Goal: Navigation & Orientation: Find specific page/section

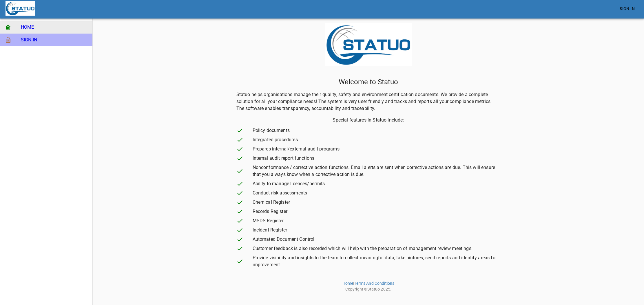
click at [44, 41] on span "SIGN IN" at bounding box center [54, 39] width 67 height 7
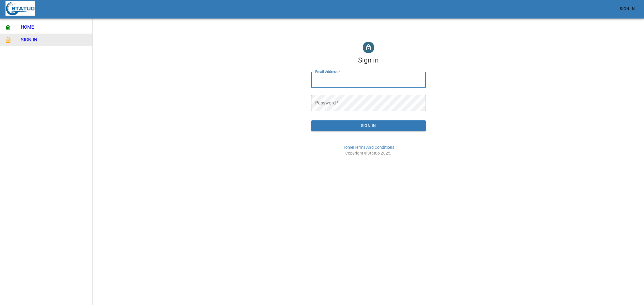
click at [332, 82] on input "Email Address   *" at bounding box center [368, 80] width 115 height 16
type input "[EMAIL_ADDRESS][DOMAIN_NAME]"
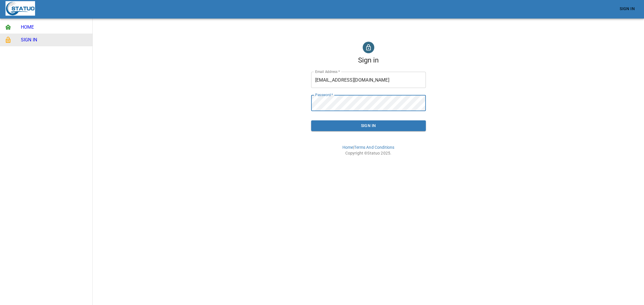
click at [311, 120] on button "Sign In" at bounding box center [368, 125] width 115 height 11
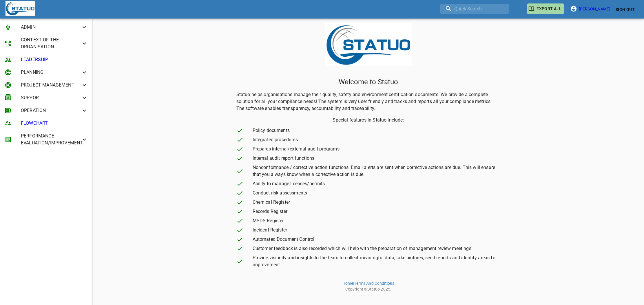
click at [36, 40] on span "CONTEXT OF THE ORGANISATION" at bounding box center [51, 43] width 60 height 14
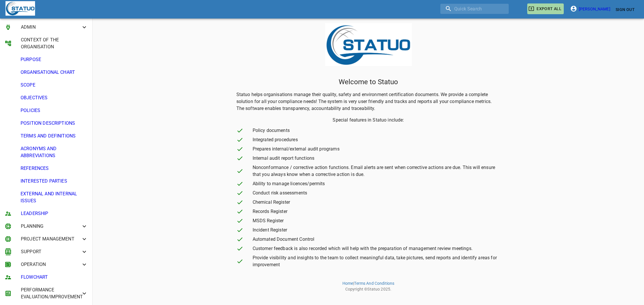
click at [31, 58] on span "PURPOSE" at bounding box center [54, 59] width 67 height 7
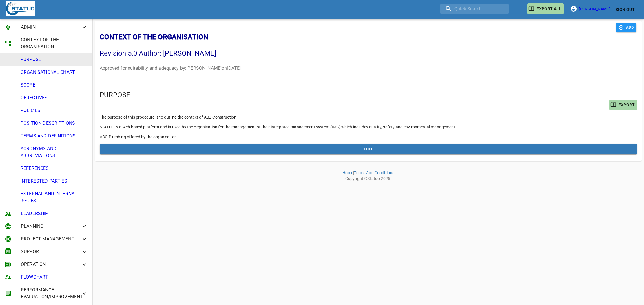
click at [51, 74] on span "ORGANISATIONAL CHART" at bounding box center [54, 72] width 67 height 7
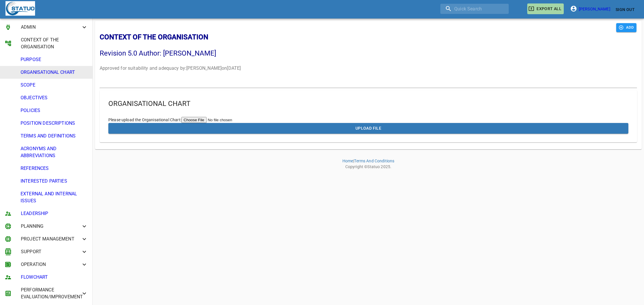
click at [43, 87] on span "SCOPE" at bounding box center [54, 85] width 67 height 7
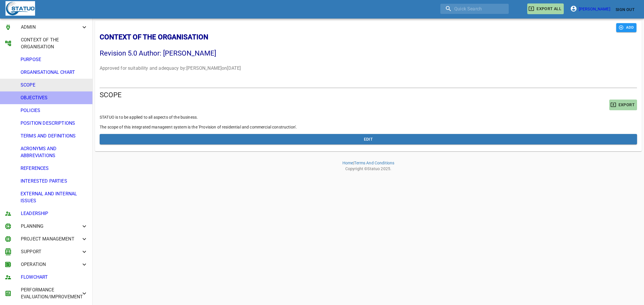
click at [42, 98] on span "OBJECTIVES" at bounding box center [54, 97] width 67 height 7
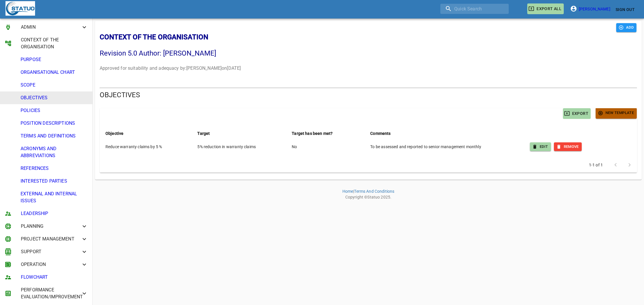
click at [617, 113] on span "New Template" at bounding box center [615, 113] width 35 height 7
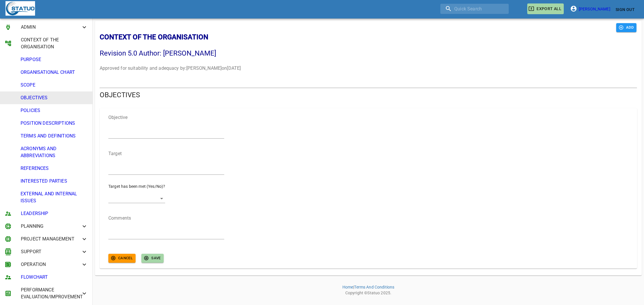
click at [41, 85] on span "SCOPE" at bounding box center [54, 85] width 67 height 7
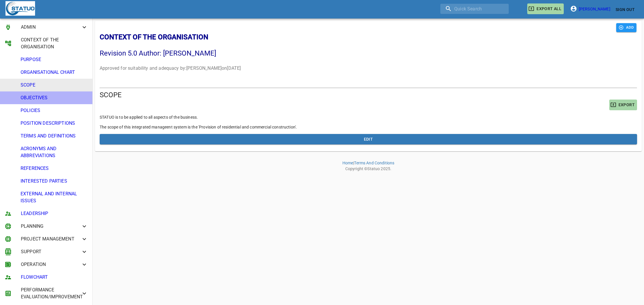
click at [42, 96] on span "OBJECTIVES" at bounding box center [54, 97] width 67 height 7
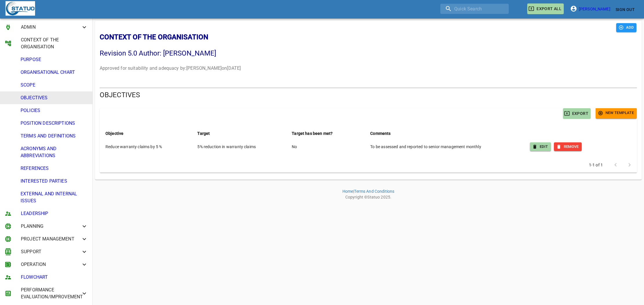
click at [53, 114] on span "POLICIES" at bounding box center [54, 110] width 67 height 7
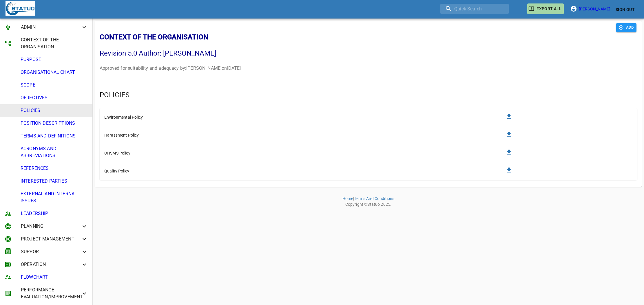
click at [66, 124] on span "POSITION DESCRIPTIONS" at bounding box center [54, 123] width 67 height 7
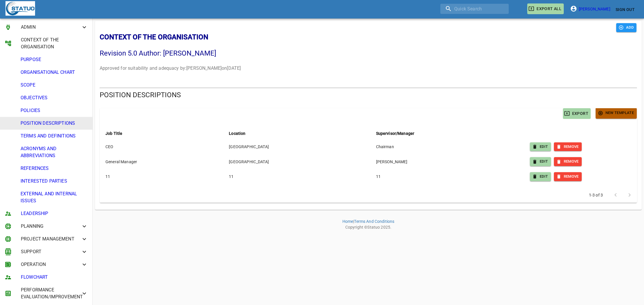
click at [618, 112] on span "New Template" at bounding box center [615, 113] width 35 height 7
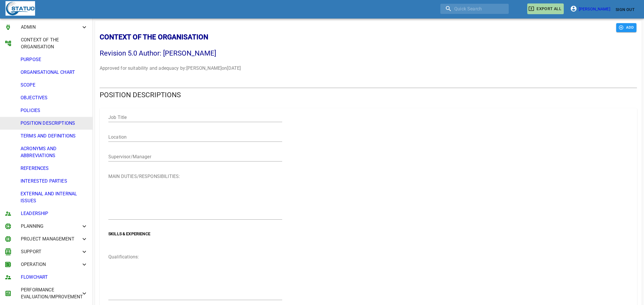
click at [44, 136] on span "TERMS AND DEFINITIONS" at bounding box center [54, 136] width 67 height 7
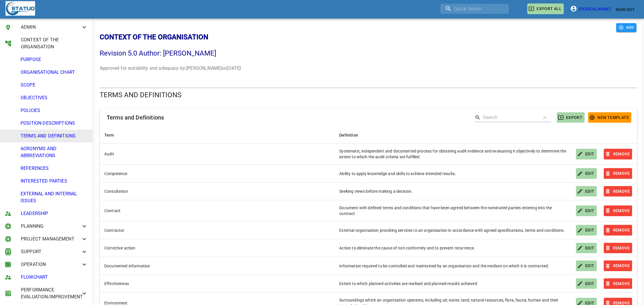
scroll to position [71, 0]
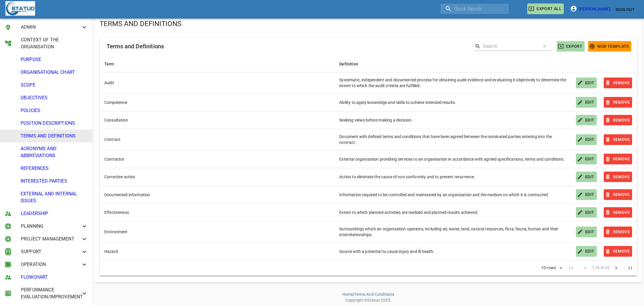
click at [61, 151] on span "ACRONYMS AND ABBREVIATIONS" at bounding box center [54, 152] width 67 height 14
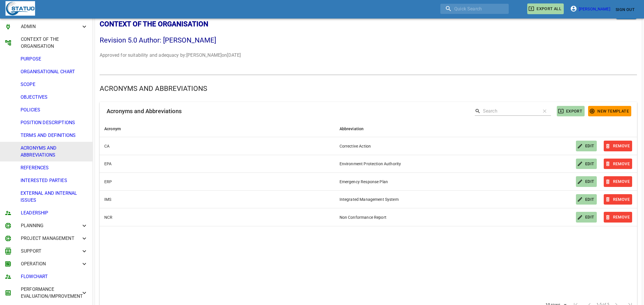
scroll to position [50, 0]
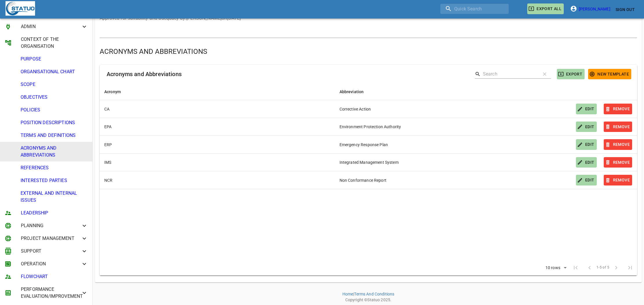
click at [57, 211] on span "LEADERSHIP" at bounding box center [54, 213] width 67 height 7
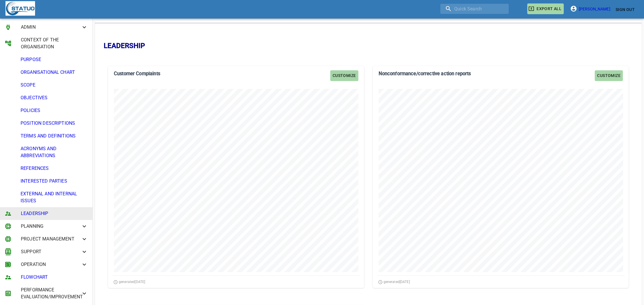
click at [73, 228] on span "PLANNING" at bounding box center [51, 226] width 60 height 7
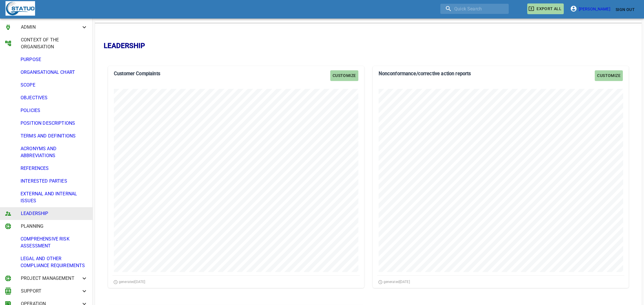
scroll to position [1, 0]
click at [66, 236] on span "COMPREHENSIVE RISK ASSESSMENT" at bounding box center [54, 242] width 67 height 14
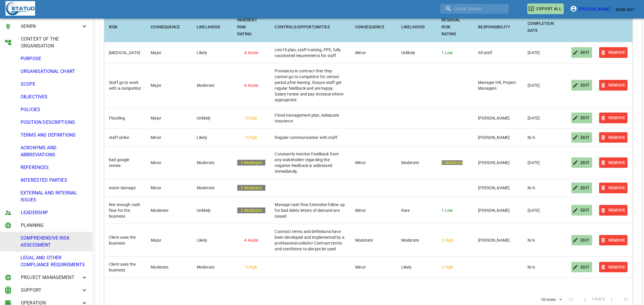
scroll to position [356, 0]
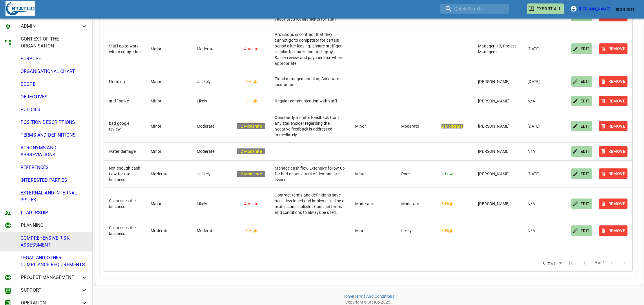
click at [61, 258] on span "LEGAL AND OTHER COMPLIANCE REQUIREMENTS" at bounding box center [54, 262] width 67 height 14
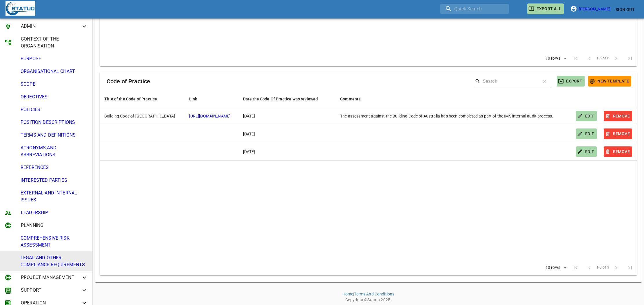
scroll to position [40, 0]
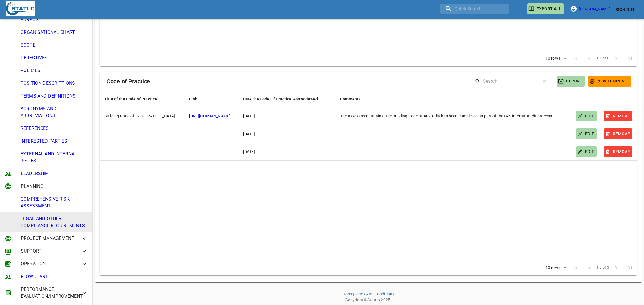
click at [54, 240] on span "PROJECT MANAGEMENT" at bounding box center [51, 238] width 60 height 7
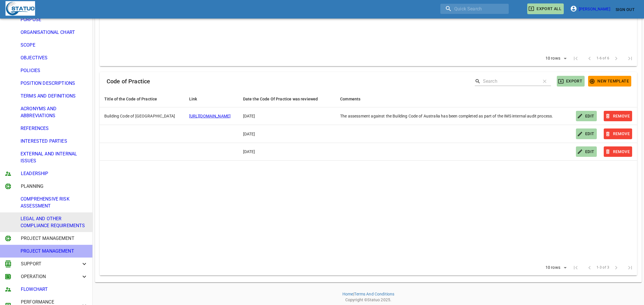
click at [52, 252] on span "PROJECT MANAGEMENT" at bounding box center [54, 251] width 67 height 7
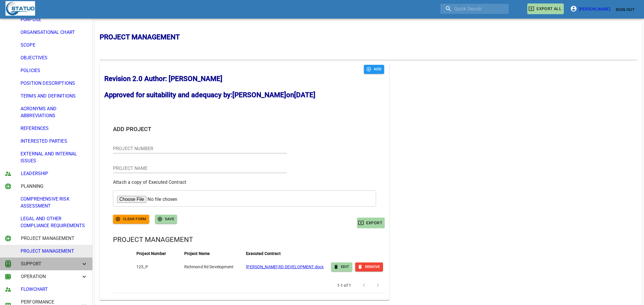
click at [45, 264] on span "SUPPORT" at bounding box center [51, 264] width 60 height 7
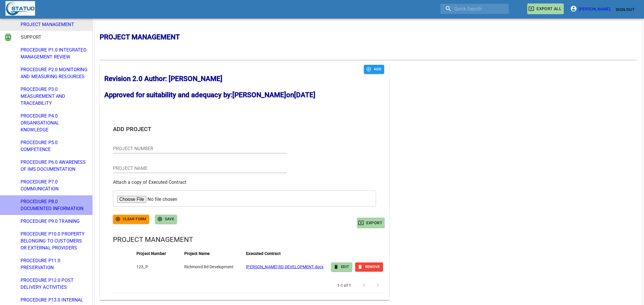
click at [63, 208] on span "PROCEDURE P8.0 DOCUMENTED INFORMATION" at bounding box center [54, 205] width 67 height 14
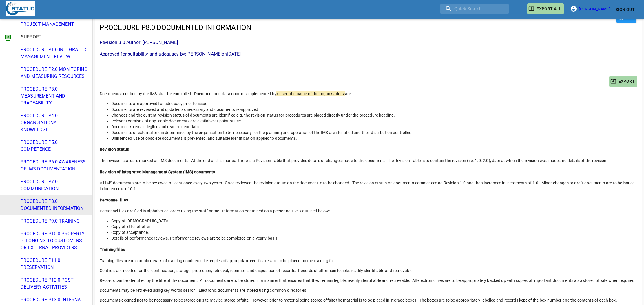
scroll to position [184, 0]
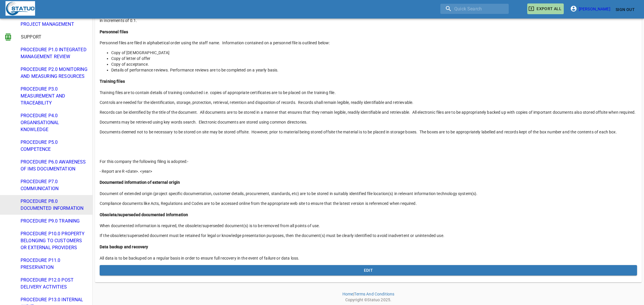
click at [67, 223] on span "PROCEDURE P9.0 TRAINING" at bounding box center [54, 221] width 67 height 7
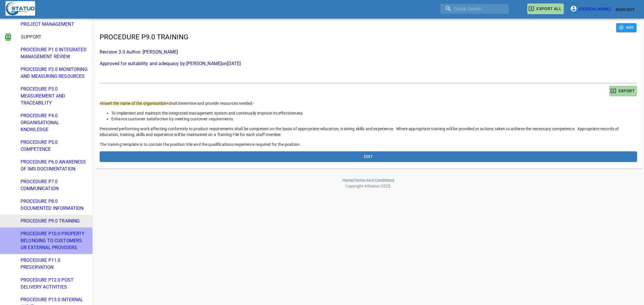
click at [65, 235] on span "PROCEDURE P10.0 PROPERTY BELONGING TO CUSTOMERS OR EXTERNAL PROVIDERS" at bounding box center [54, 241] width 67 height 21
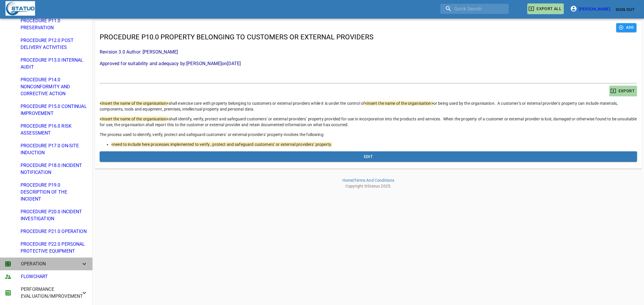
click at [58, 263] on span "OPERATION" at bounding box center [51, 264] width 60 height 7
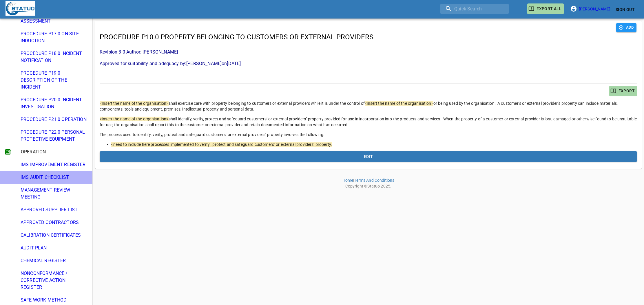
click at [64, 177] on span "IMS AUDIT CHECKLIST" at bounding box center [54, 177] width 67 height 7
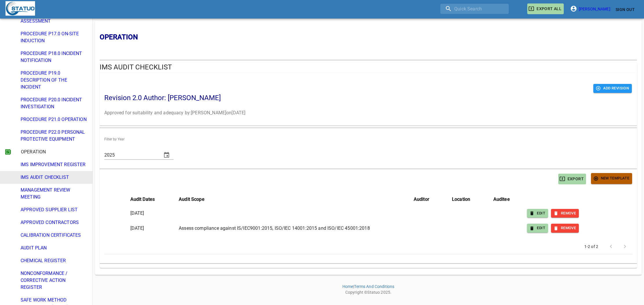
click at [607, 179] on span "New Template" at bounding box center [611, 178] width 35 height 7
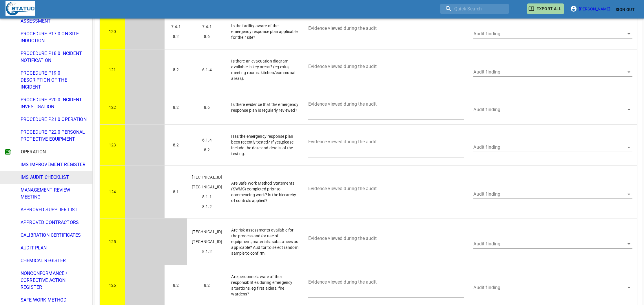
scroll to position [6227, 0]
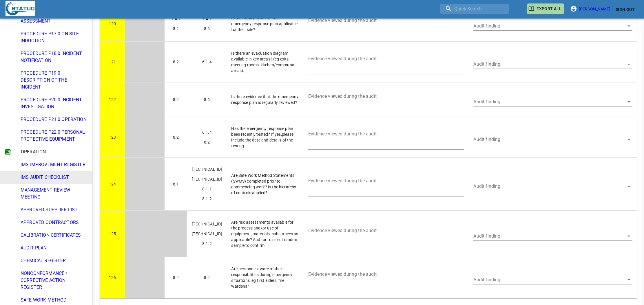
click at [65, 192] on span "MANAGEMENT REVIEW MEETING" at bounding box center [54, 194] width 67 height 14
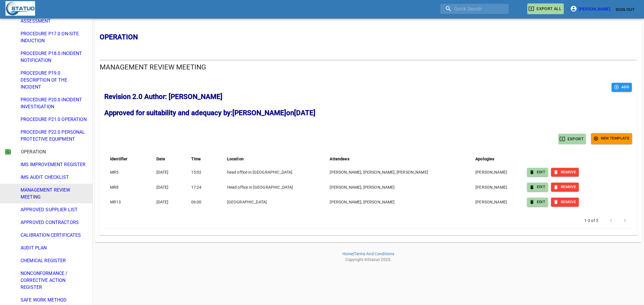
click at [626, 139] on span "New Template" at bounding box center [611, 138] width 35 height 7
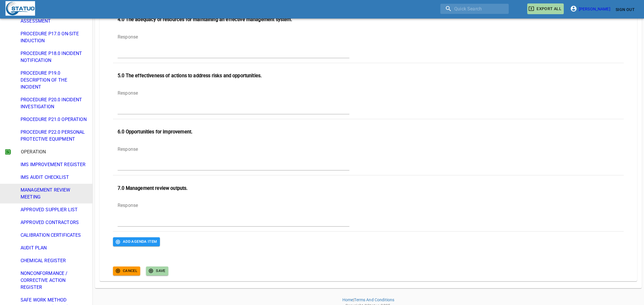
scroll to position [1183, 0]
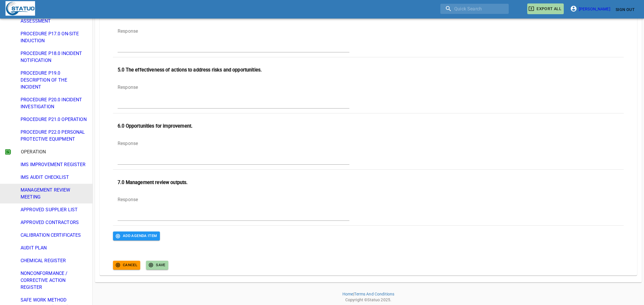
click at [50, 277] on span "NONCONFORMANCE / CORRECTIVE ACTION REGISTER" at bounding box center [54, 280] width 67 height 21
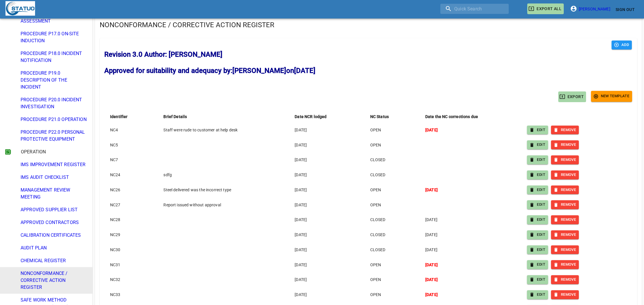
scroll to position [32, 0]
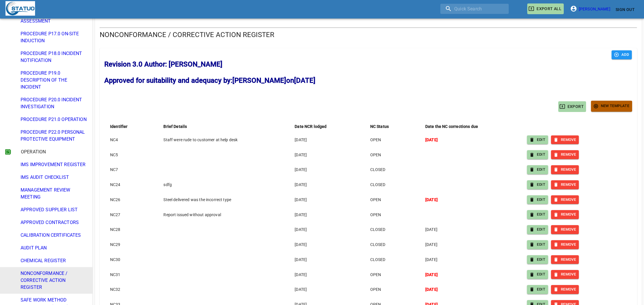
click at [604, 104] on span "New Template" at bounding box center [611, 106] width 35 height 7
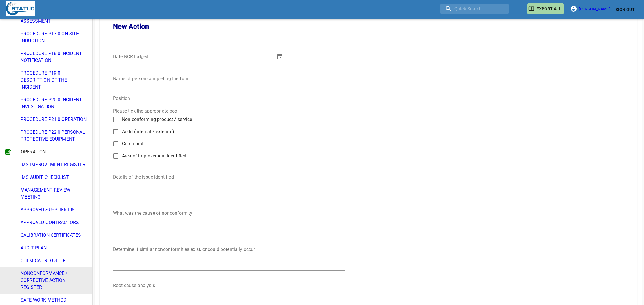
scroll to position [218, 0]
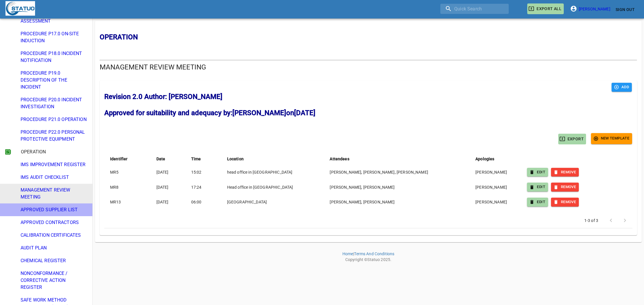
click at [66, 208] on span "APPROVED SUPPLIER LIST" at bounding box center [54, 210] width 67 height 7
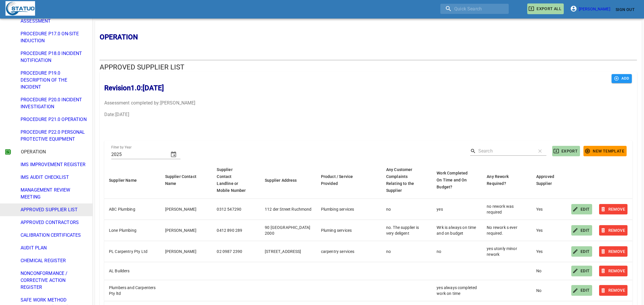
click at [48, 260] on span "CHEMICAL REGISTER" at bounding box center [54, 260] width 67 height 7
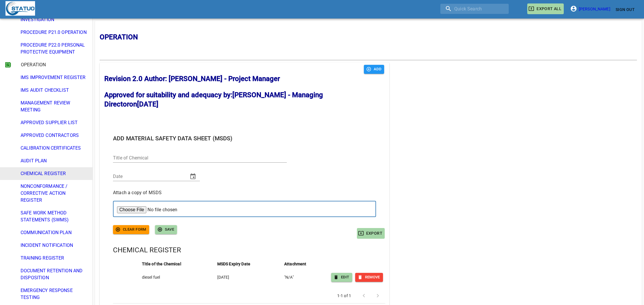
scroll to position [711, 0]
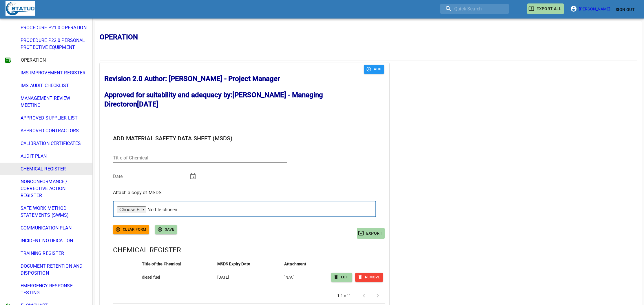
click at [74, 265] on span "DOCUMENT RETENTION AND DISPOSITION" at bounding box center [54, 270] width 67 height 14
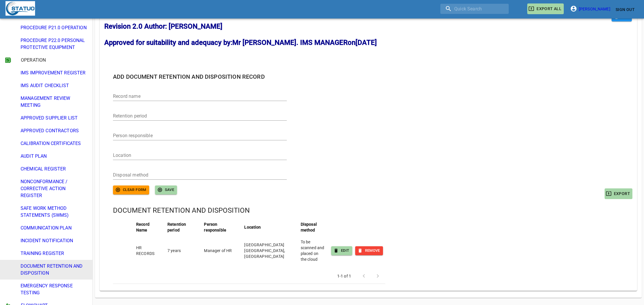
scroll to position [62, 0]
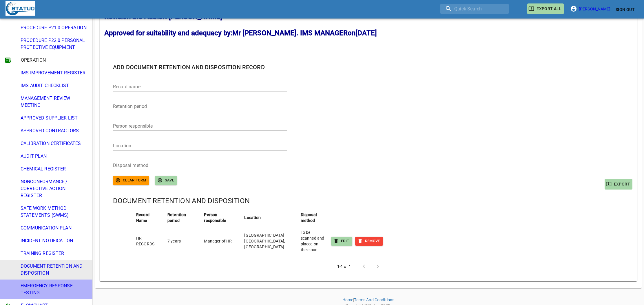
click at [42, 287] on span "EMERGENCY RESPONSE TESTING" at bounding box center [54, 290] width 67 height 14
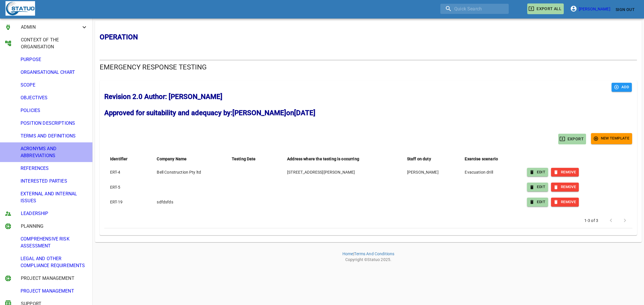
click at [26, 151] on span "ACRONYMS AND ABBREVIATIONS" at bounding box center [54, 152] width 67 height 14
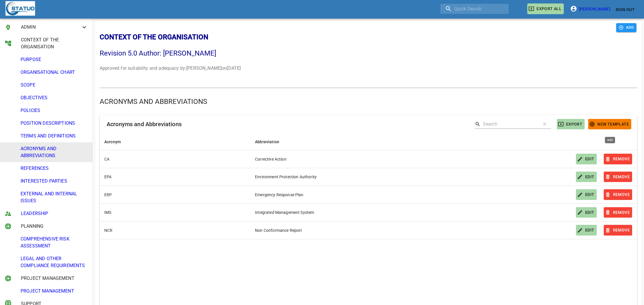
click at [605, 122] on span "New Template" at bounding box center [609, 124] width 39 height 7
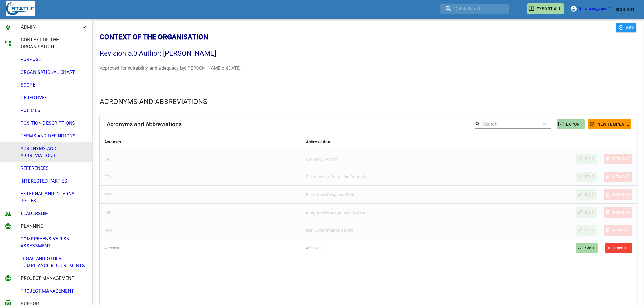
click at [486, 94] on div "ACRONYMS AND ABBREVIATIONS Acronyms and Abbreviations search clear EXPORT New T…" at bounding box center [368, 216] width 547 height 270
click at [618, 248] on span "CANCEL" at bounding box center [618, 248] width 23 height 7
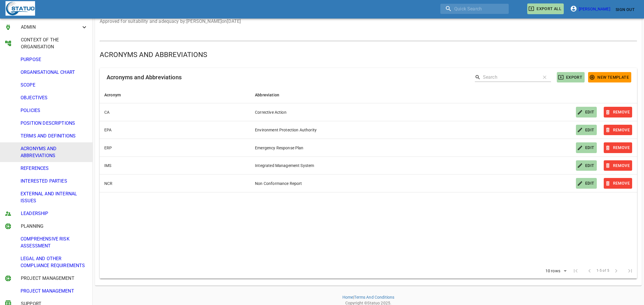
scroll to position [50, 0]
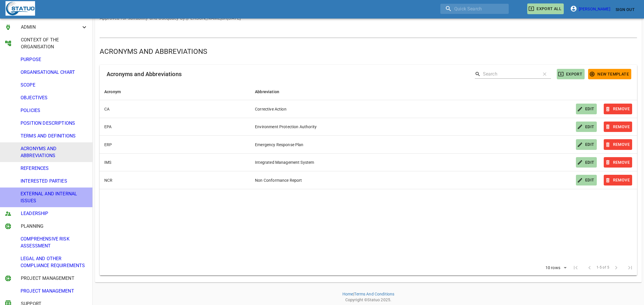
click at [42, 198] on span "EXTERNAL AND INTERNAL ISSUES" at bounding box center [54, 198] width 67 height 14
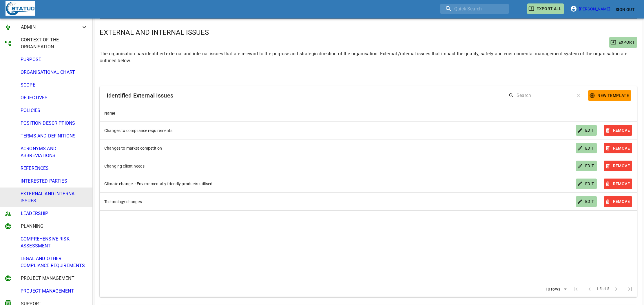
scroll to position [68, 0]
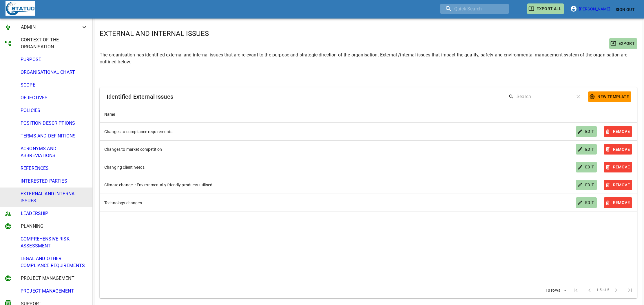
click at [482, 10] on input "search" at bounding box center [474, 9] width 68 height 10
